Goal: Browse casually

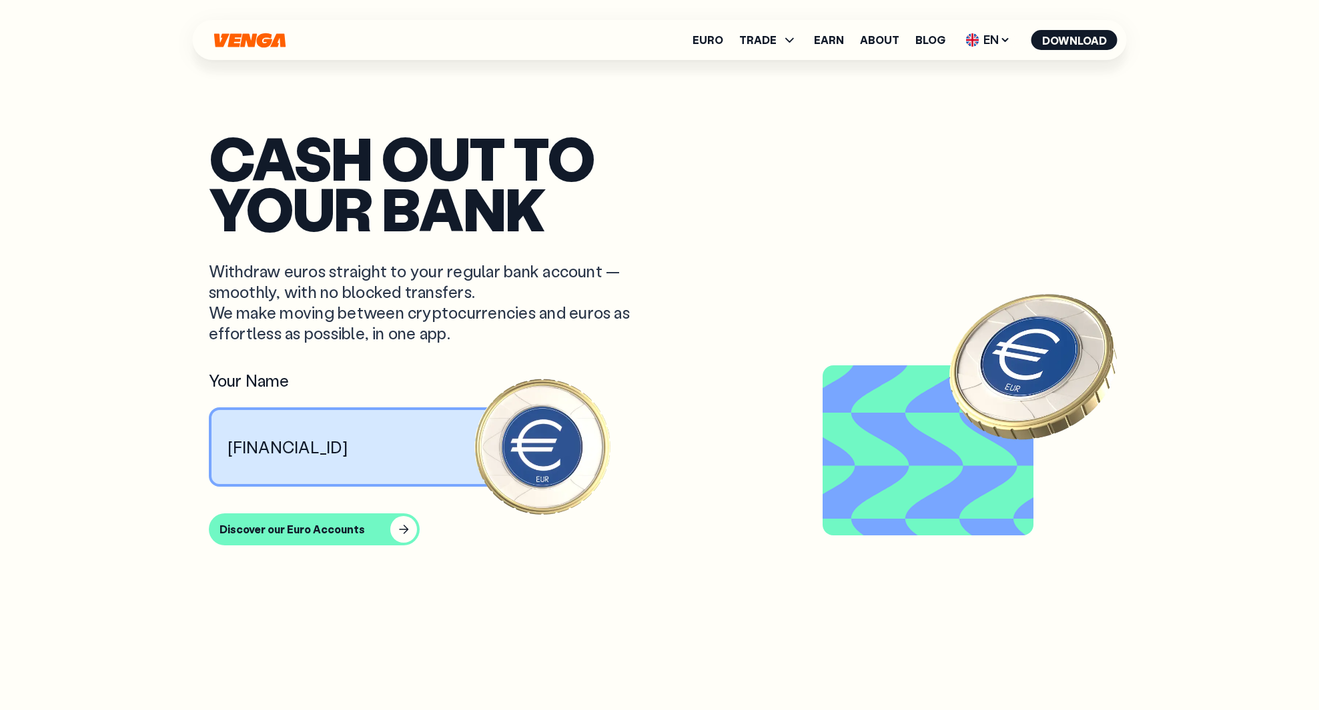
scroll to position [3829, 0]
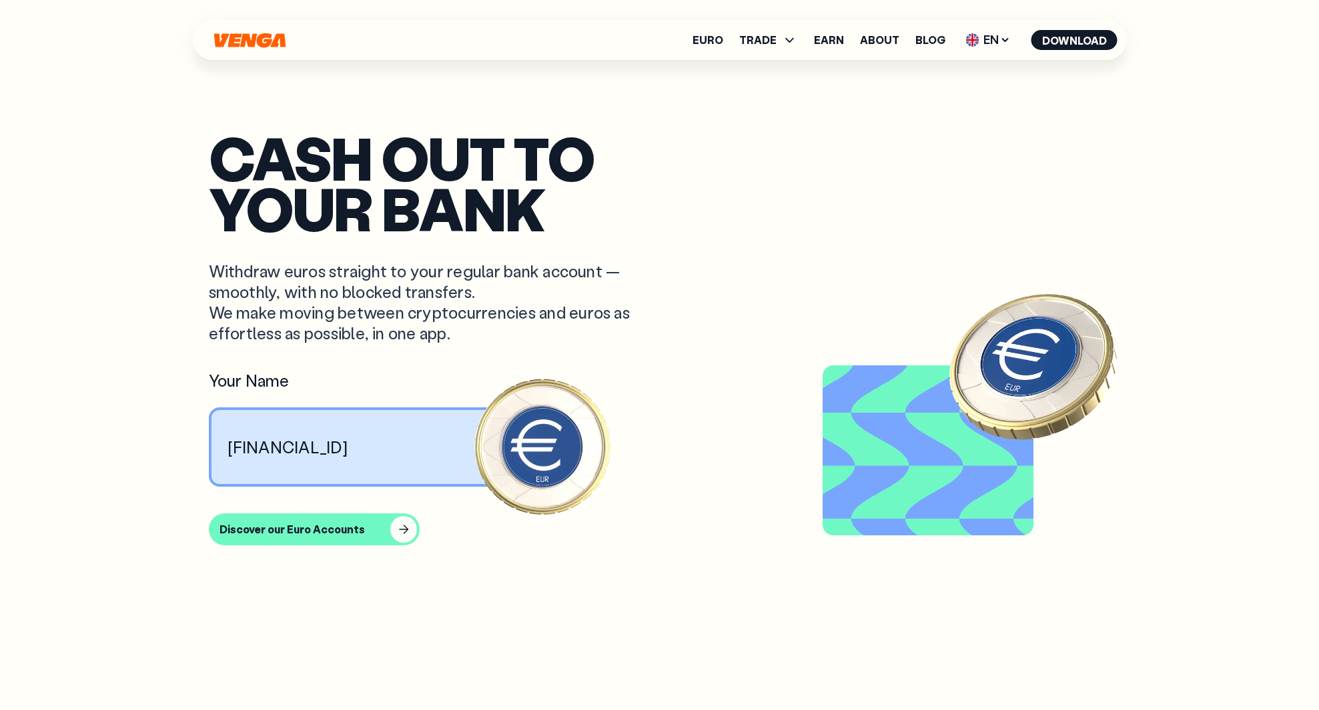
scroll to position [3829, 0]
